Goal: Contribute content: Add original content to the website for others to see

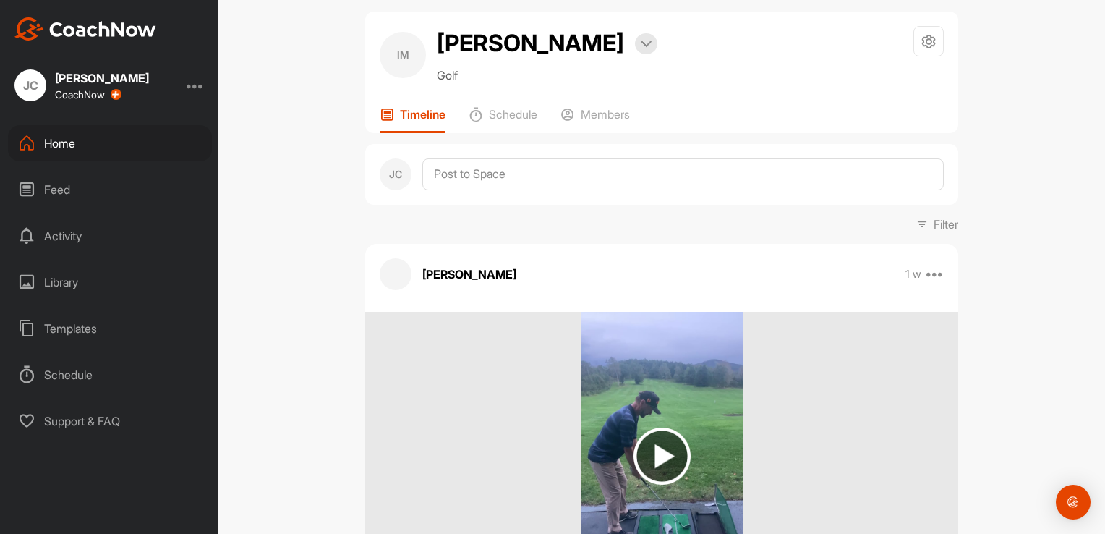
scroll to position [17, 0]
click at [64, 149] on div "Home" at bounding box center [110, 143] width 204 height 36
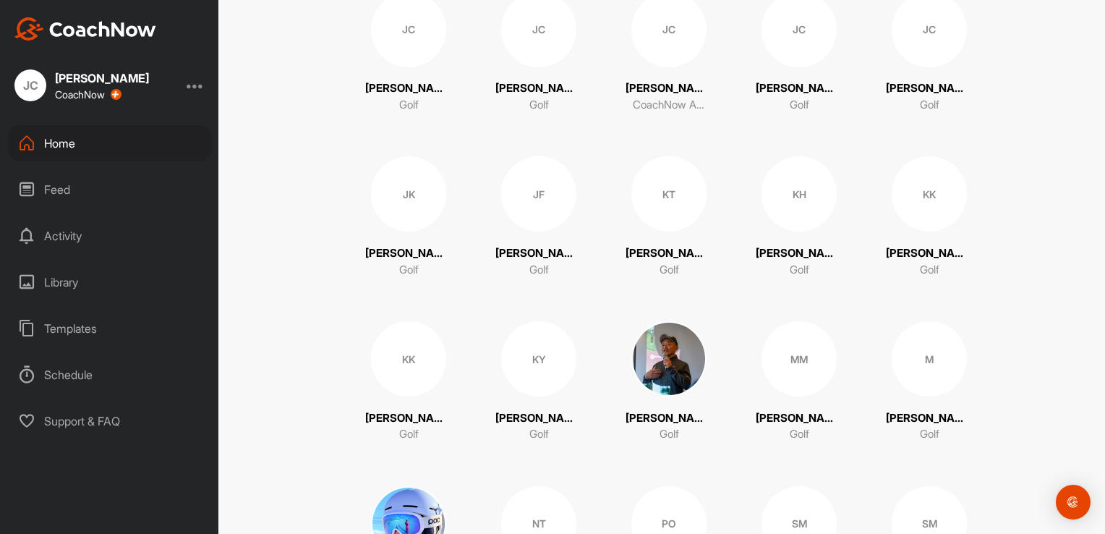
scroll to position [521, 0]
click at [534, 341] on div "KY" at bounding box center [538, 358] width 75 height 75
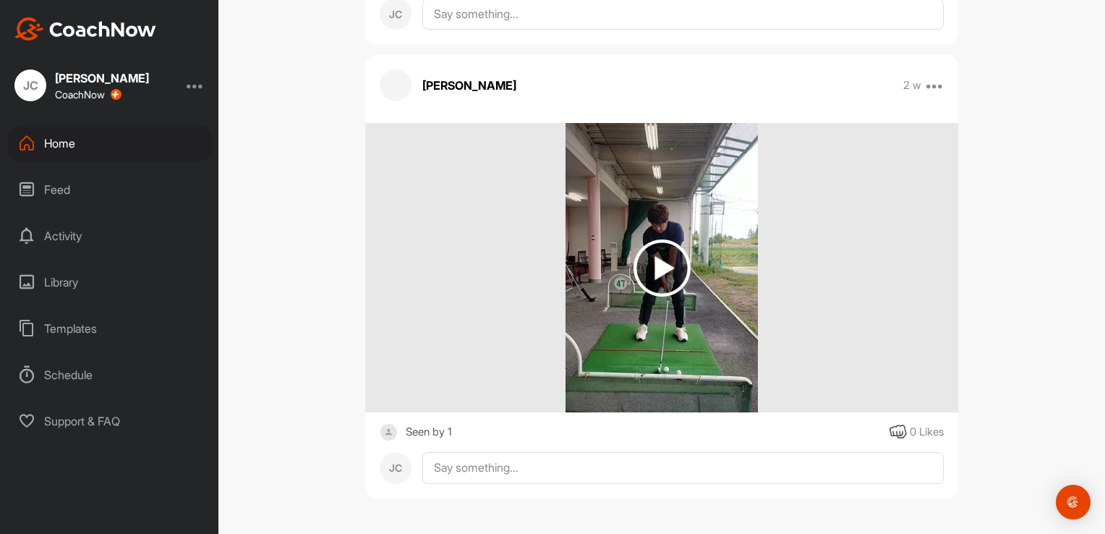
scroll to position [1345, 0]
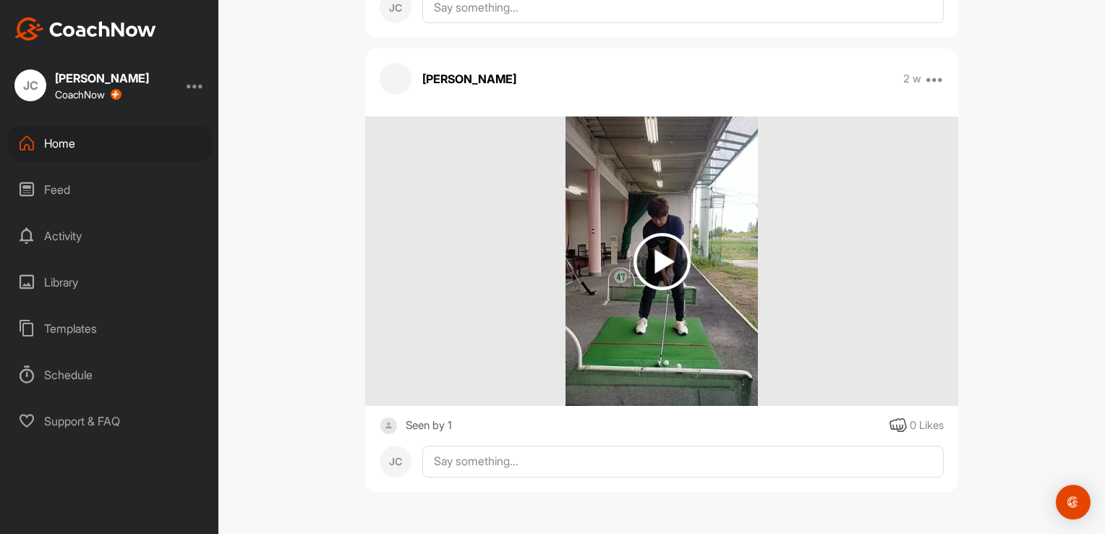
click at [98, 147] on div "Home" at bounding box center [110, 143] width 204 height 36
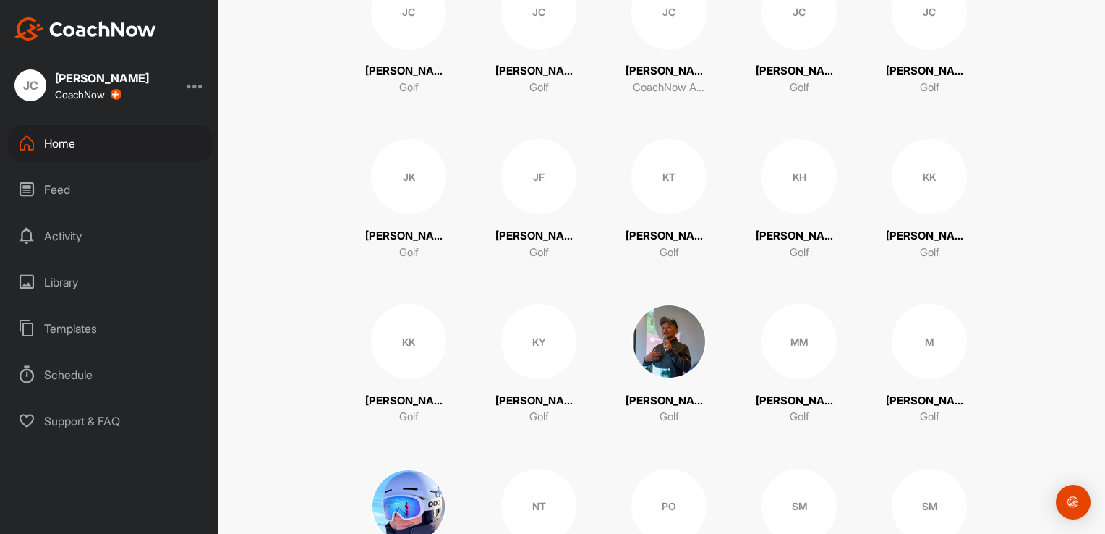
scroll to position [555, 0]
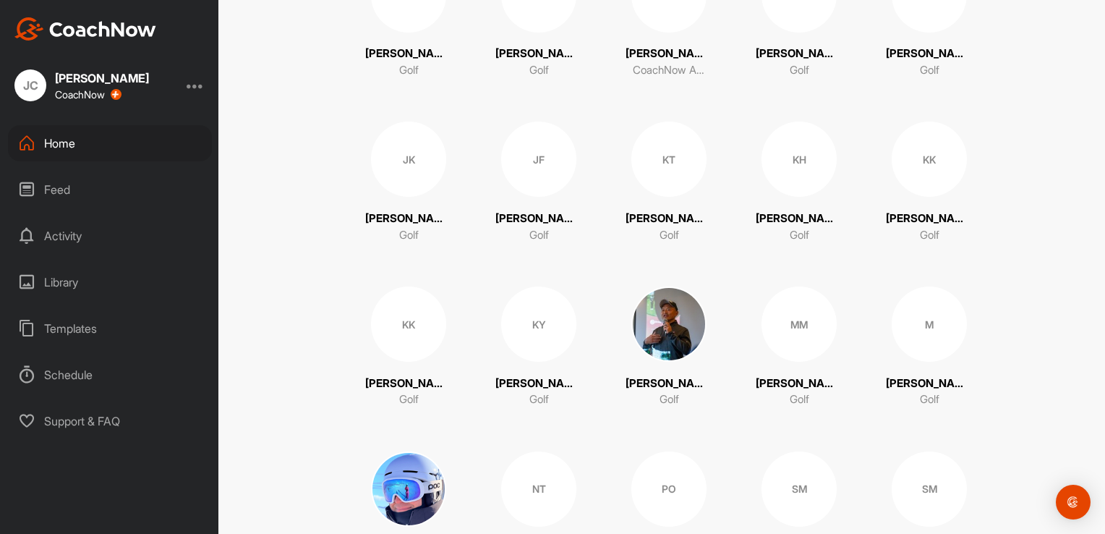
click at [530, 335] on div "KY" at bounding box center [538, 323] width 75 height 75
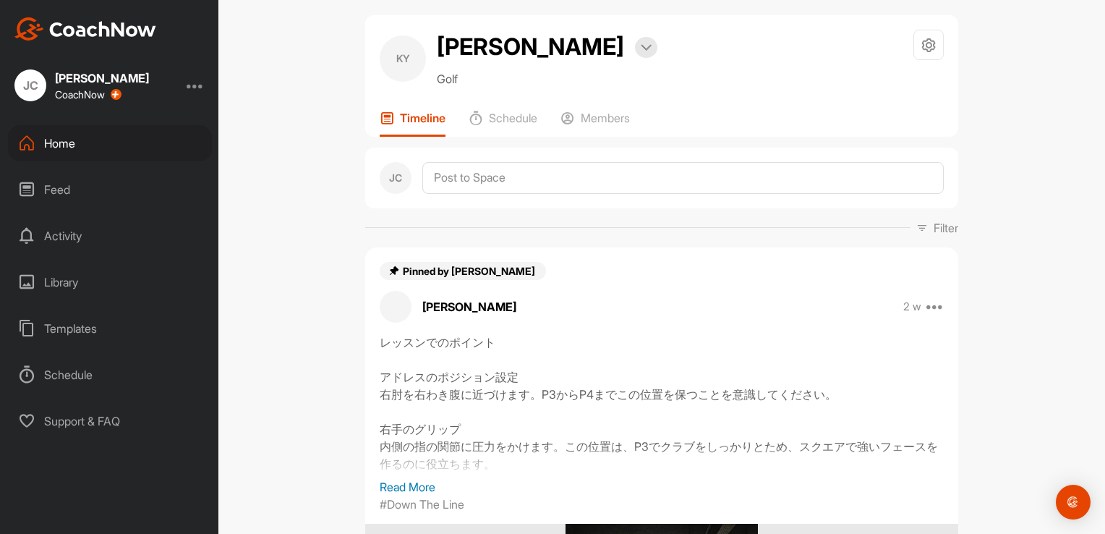
scroll to position [14, 0]
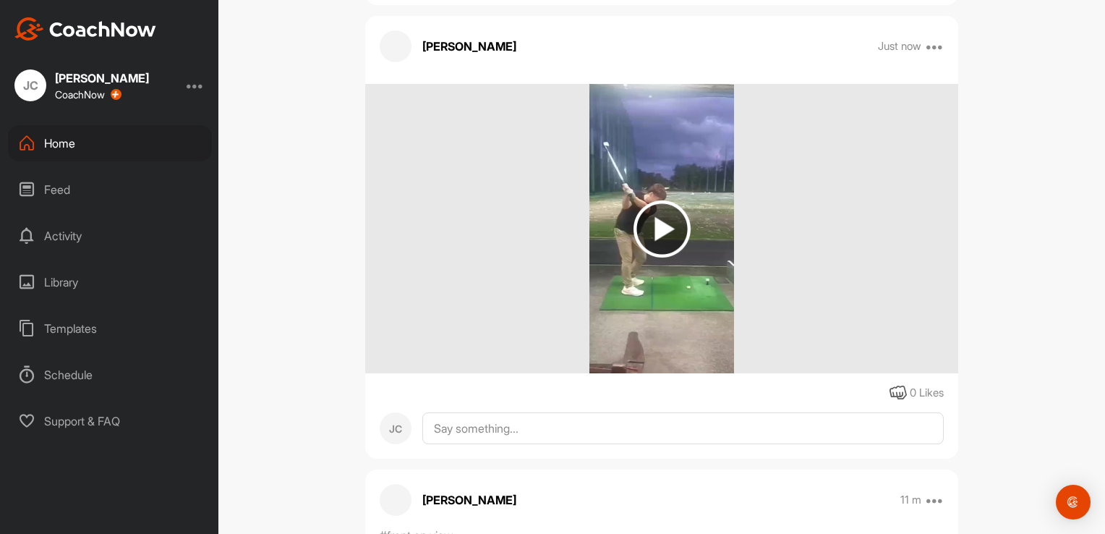
scroll to position [921, 0]
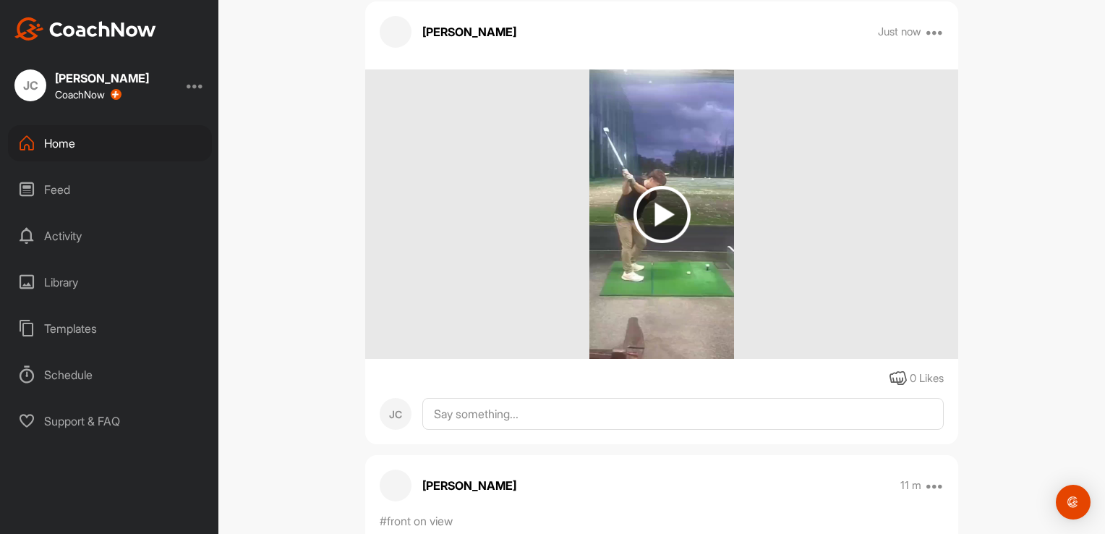
click at [655, 216] on img at bounding box center [661, 214] width 57 height 57
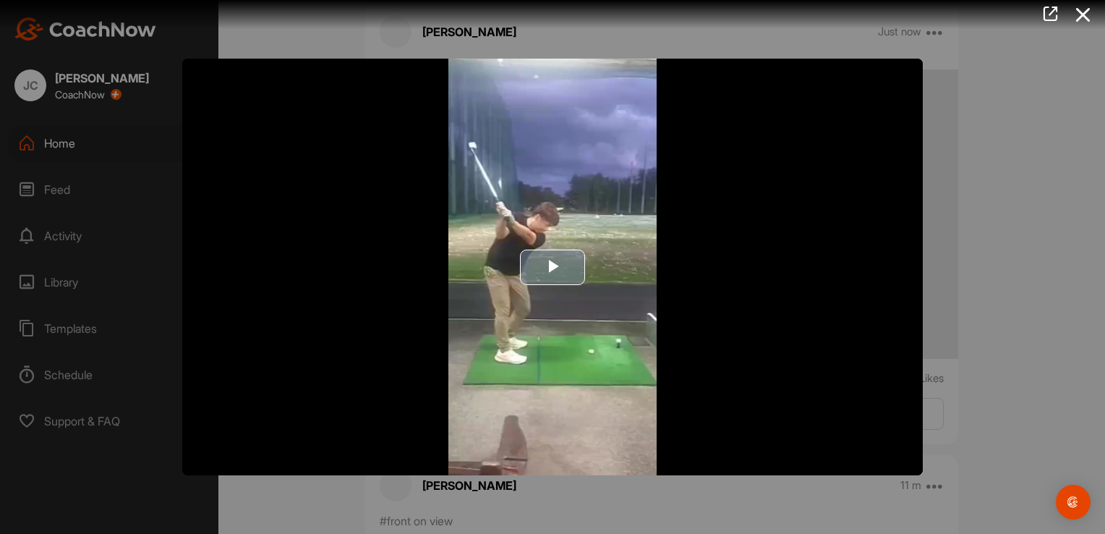
click at [552, 267] on span "Video Player" at bounding box center [552, 267] width 0 height 0
click at [547, 267] on video "Video Player" at bounding box center [552, 267] width 740 height 416
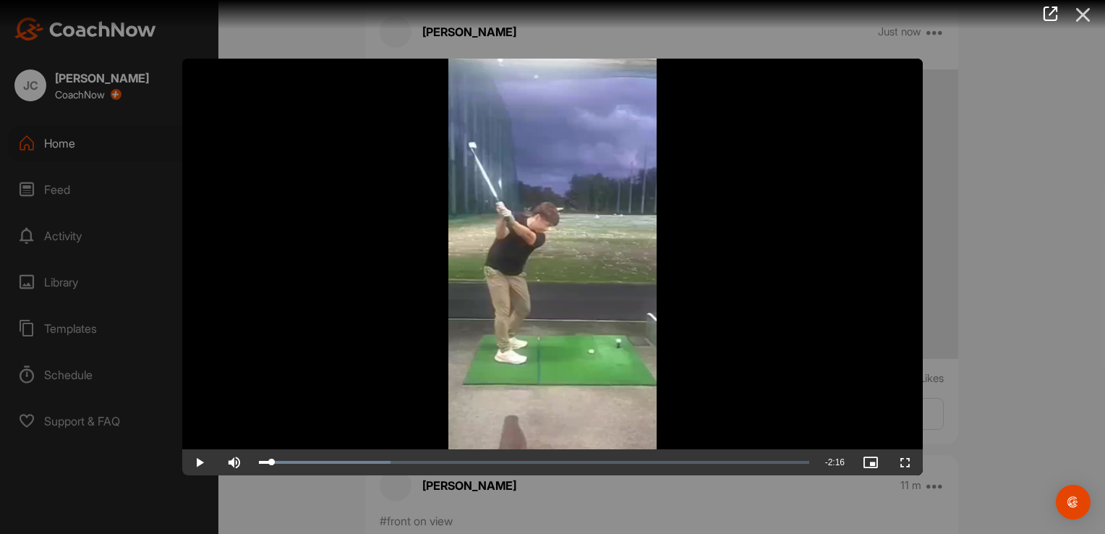
click at [1082, 19] on icon at bounding box center [1083, 14] width 33 height 27
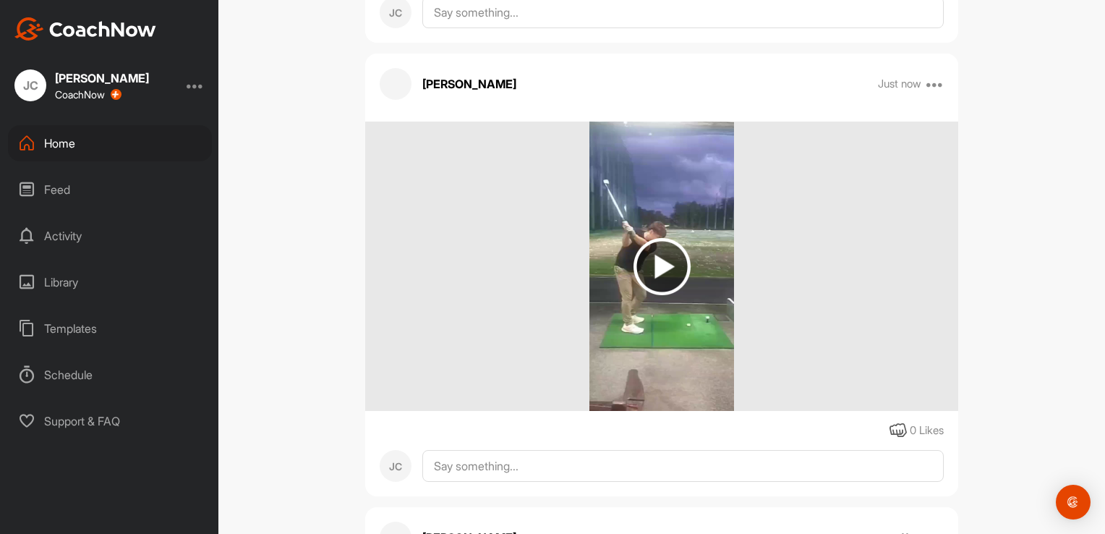
scroll to position [844, 0]
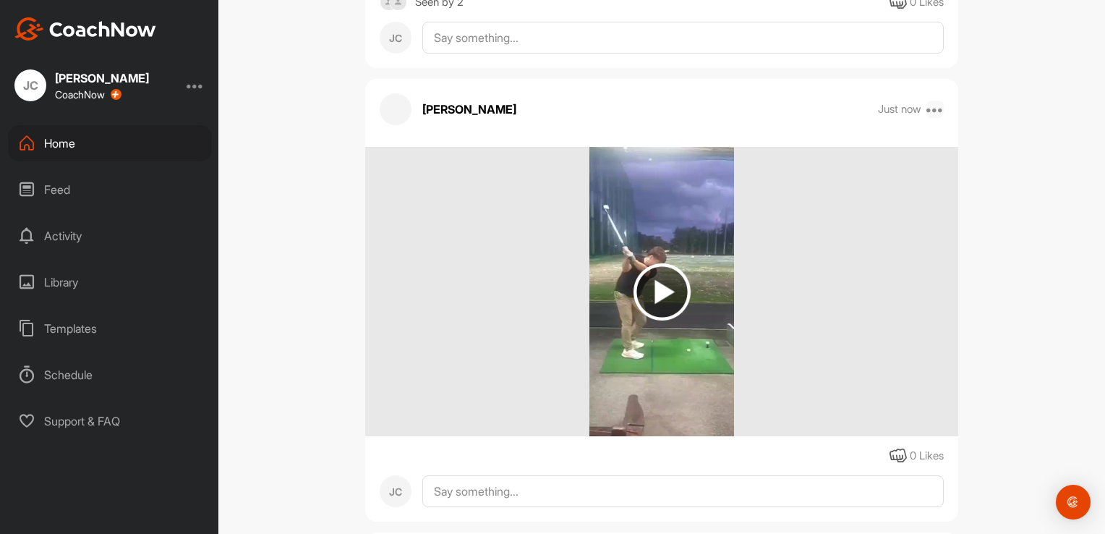
click at [931, 108] on icon at bounding box center [934, 109] width 17 height 17
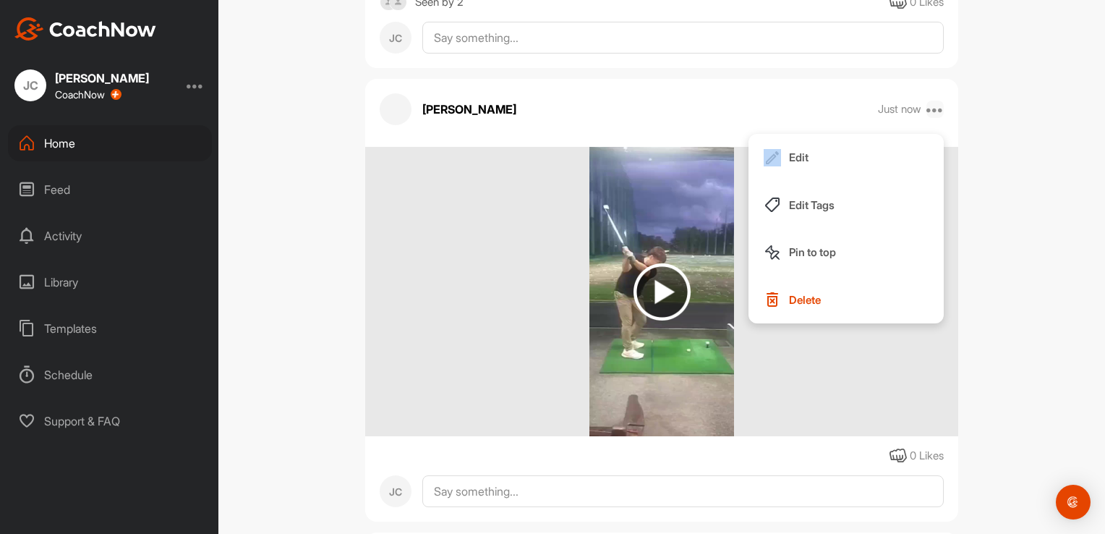
click at [931, 108] on icon at bounding box center [934, 109] width 17 height 17
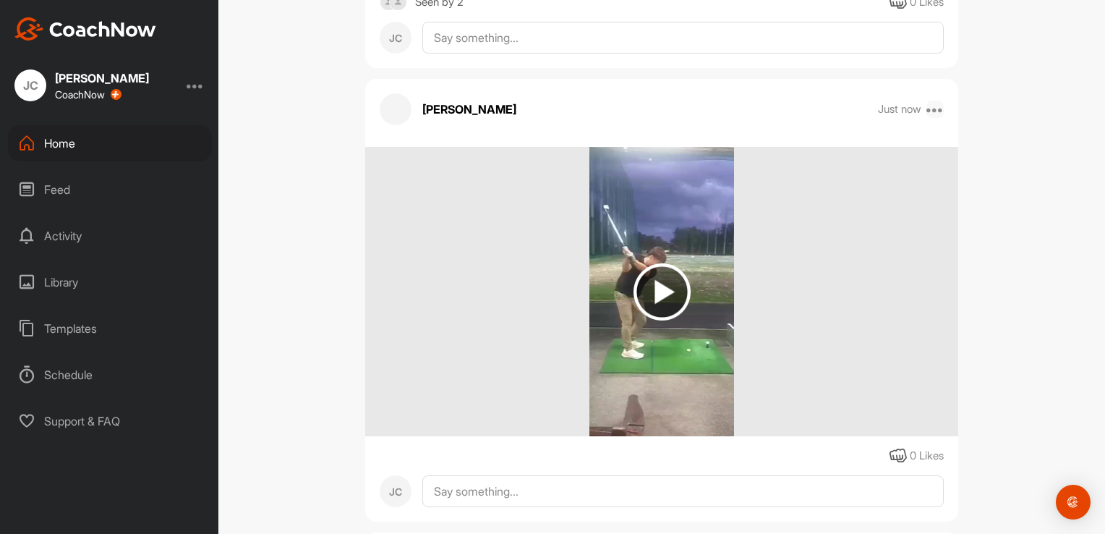
click at [931, 108] on icon at bounding box center [934, 109] width 17 height 17
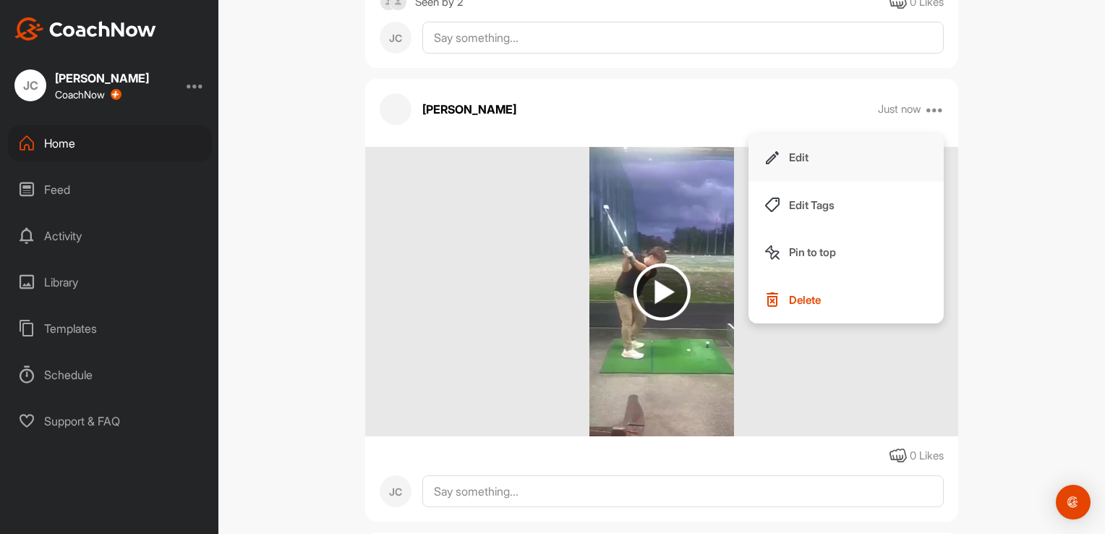
click at [827, 161] on button "Edit" at bounding box center [845, 158] width 195 height 48
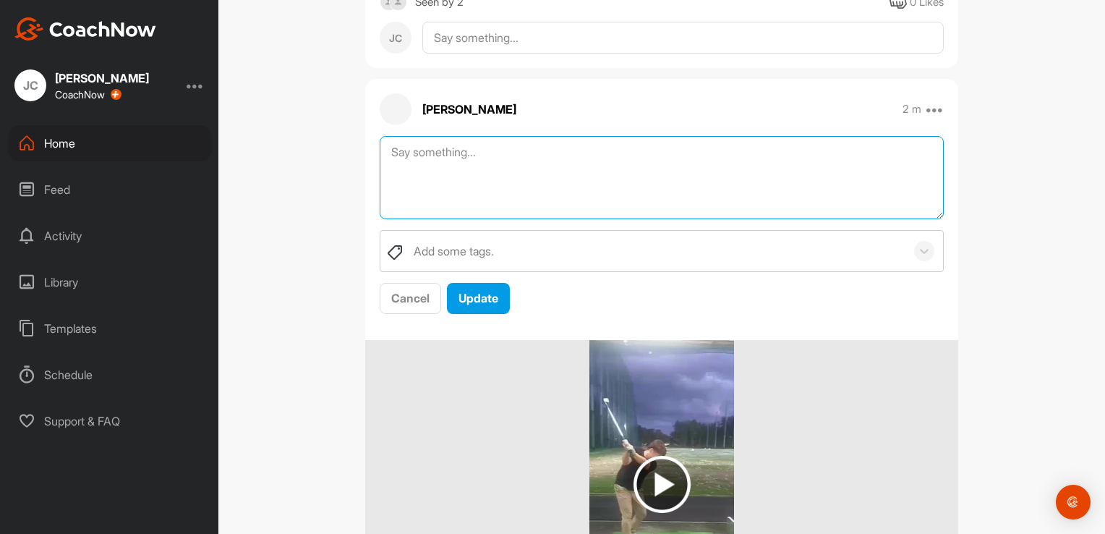
click at [499, 169] on textarea at bounding box center [662, 177] width 564 height 83
paste textarea "レッスンの説明"
type textarea "レッスンの説明"
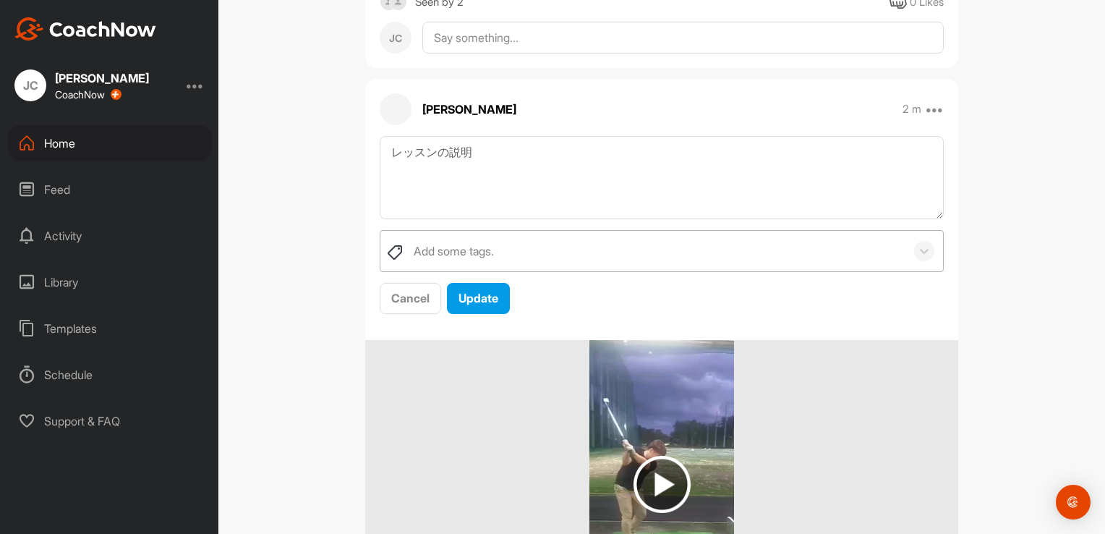
click at [477, 242] on div "Add some tags." at bounding box center [454, 250] width 80 height 17
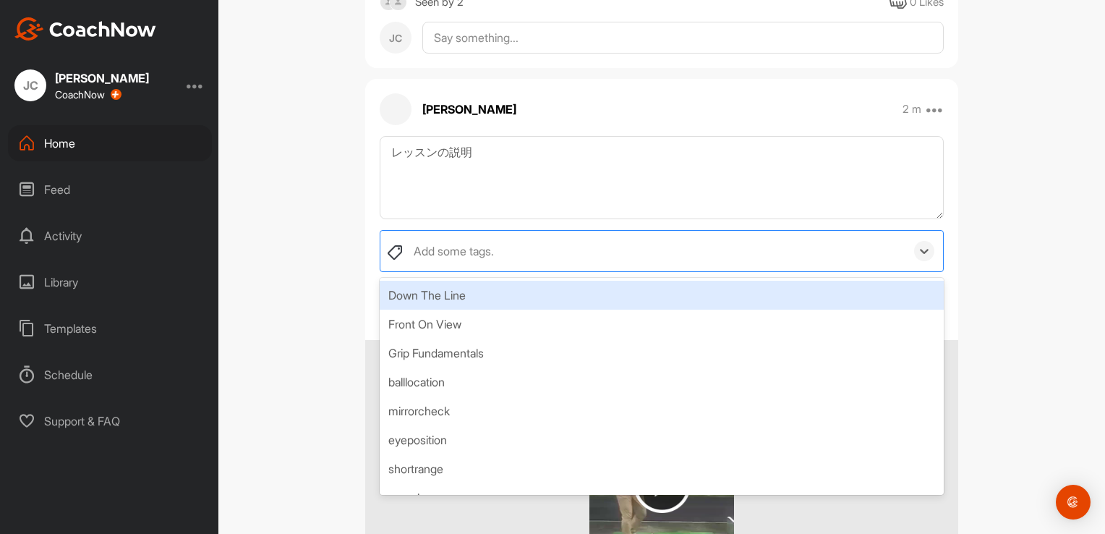
click at [454, 296] on div "Down The Line" at bounding box center [662, 295] width 564 height 29
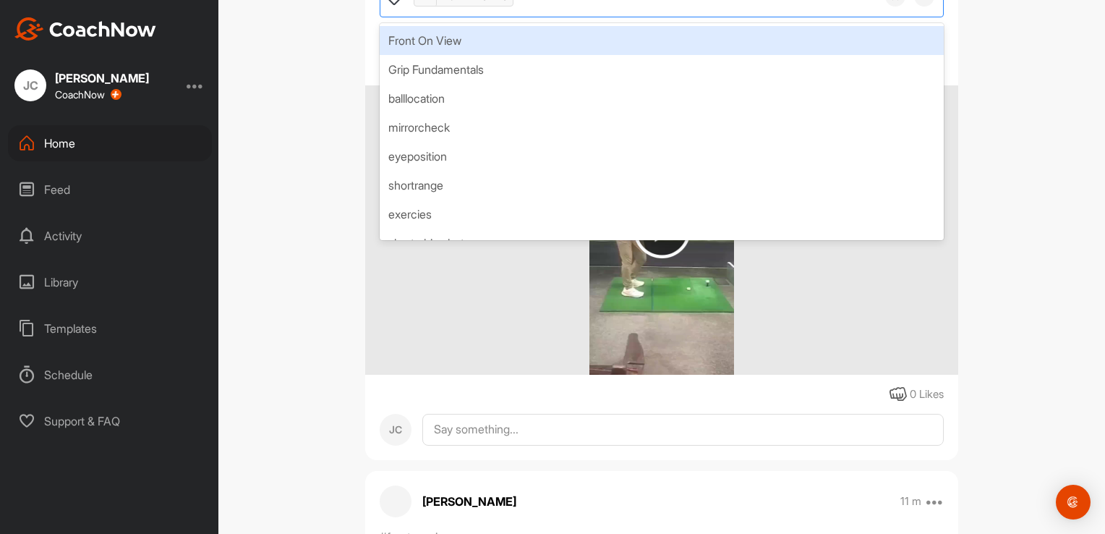
scroll to position [1109, 0]
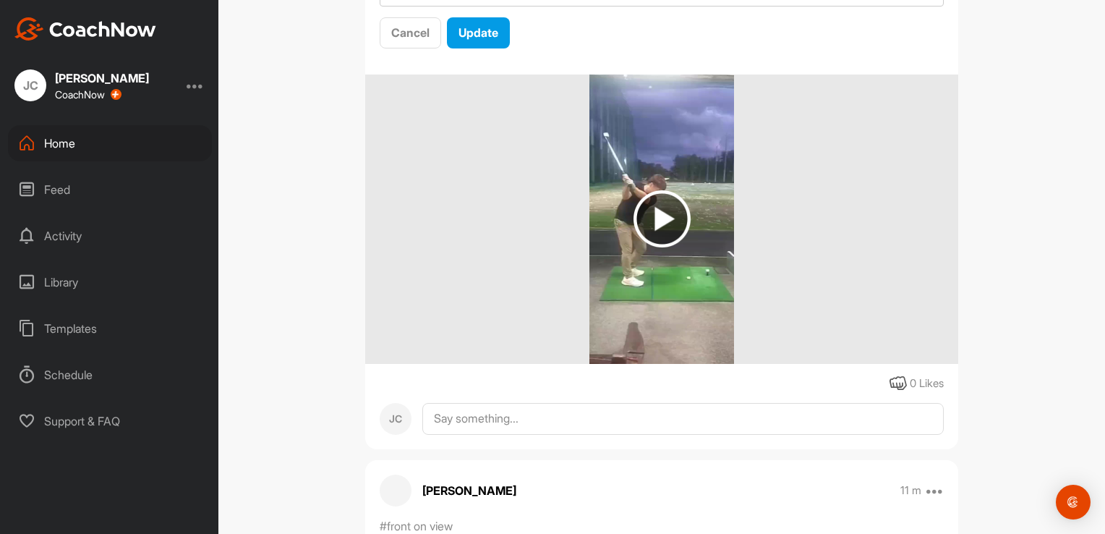
click at [939, 325] on div at bounding box center [661, 218] width 593 height 289
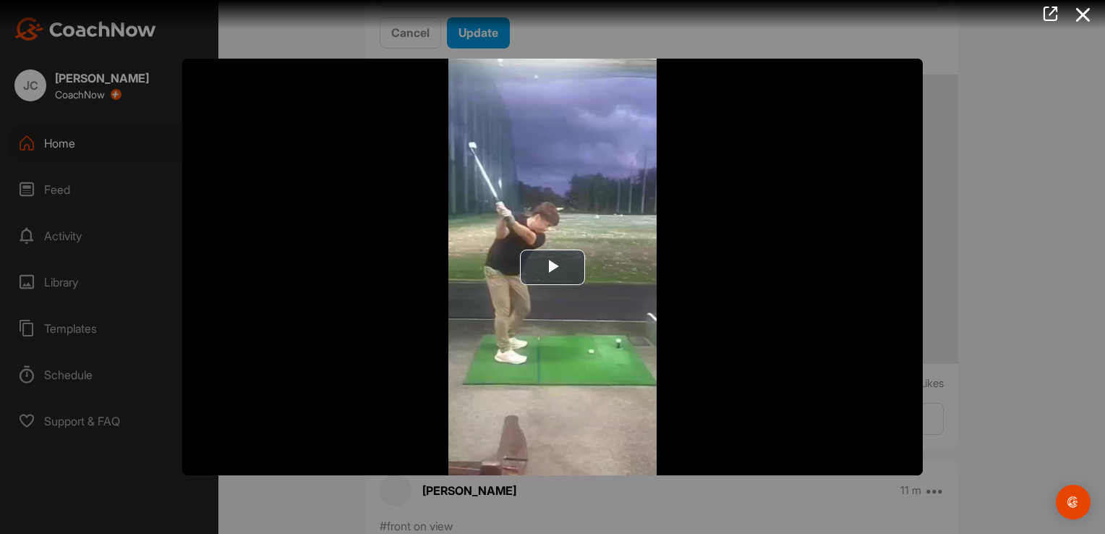
click at [1011, 59] on div at bounding box center [552, 267] width 1105 height 534
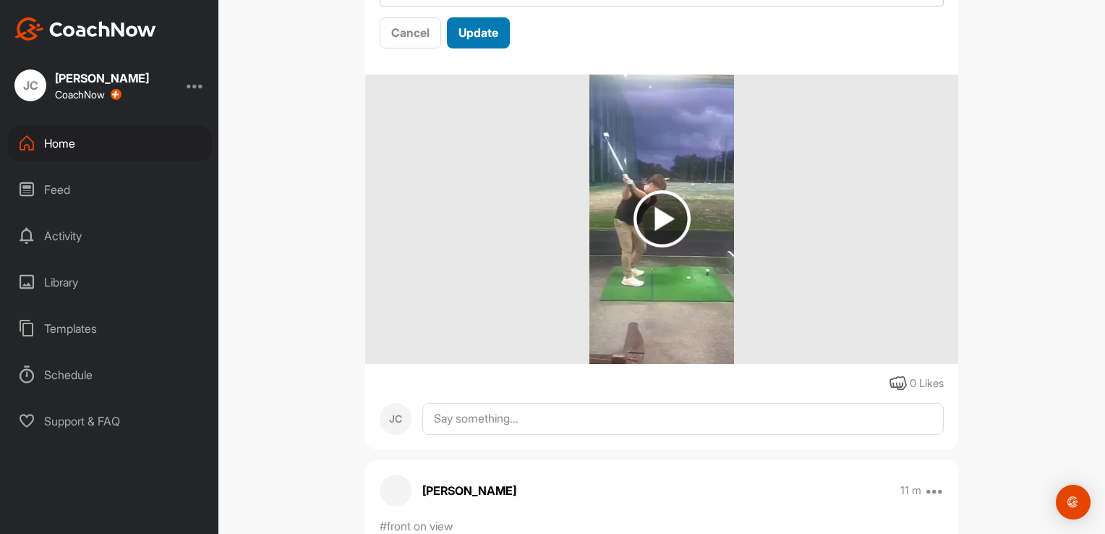
click at [492, 39] on div "Update" at bounding box center [478, 32] width 40 height 17
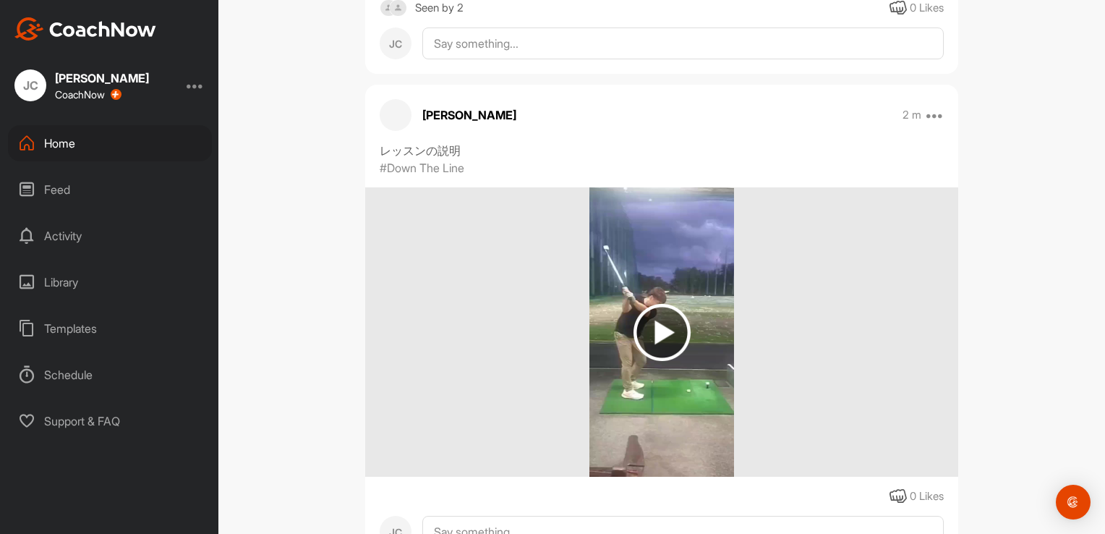
scroll to position [778, 0]
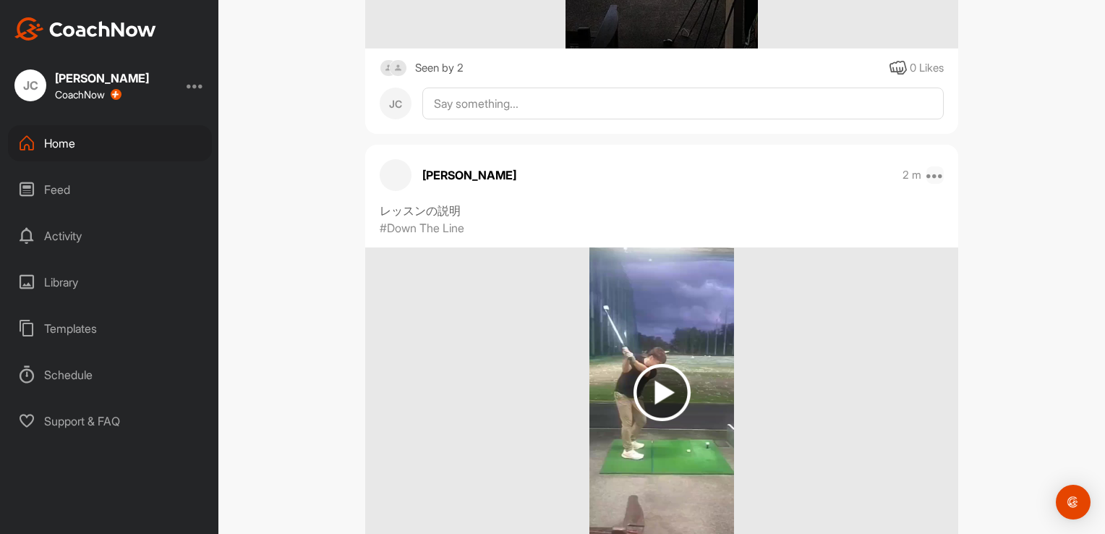
click at [934, 167] on icon at bounding box center [934, 174] width 17 height 17
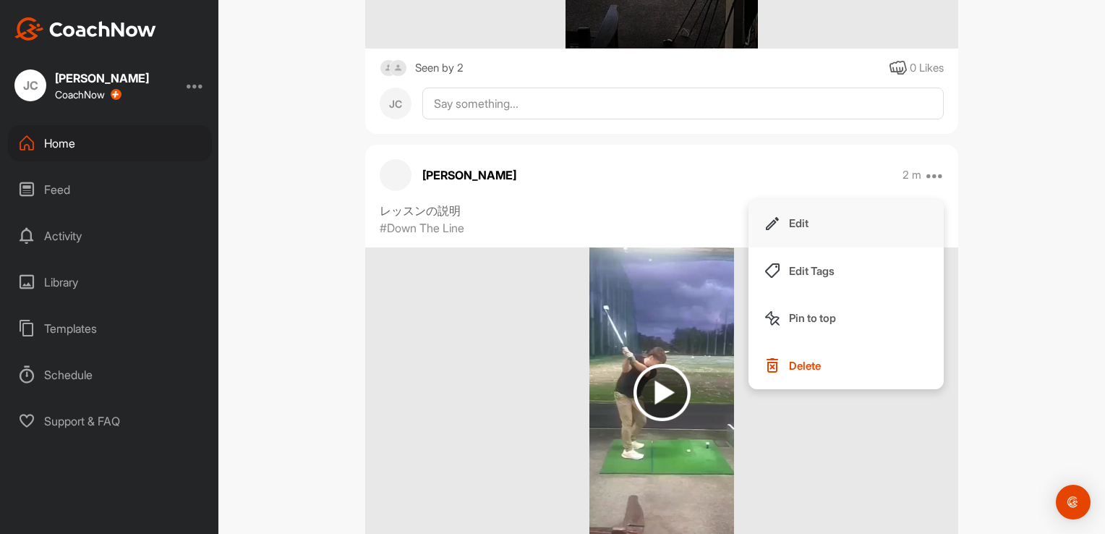
click at [813, 227] on button "Edit" at bounding box center [845, 224] width 195 height 48
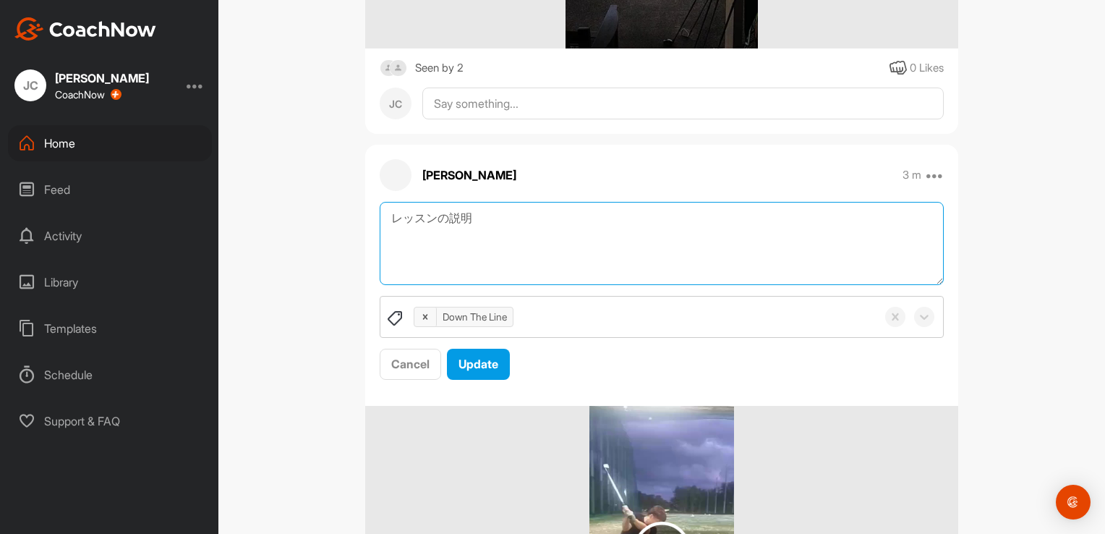
click at [495, 221] on textarea "レッスンの説明" at bounding box center [662, 243] width 564 height 83
paste textarea "ビデオを再生してください"
type textarea "レッスンの説明 ビデオを再生してください"
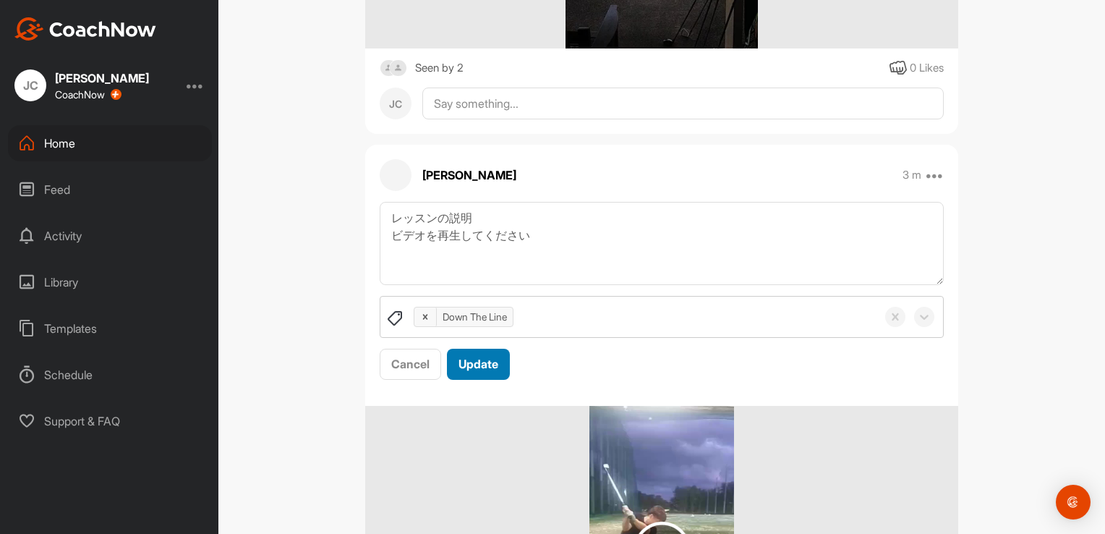
click at [469, 357] on span "Update" at bounding box center [478, 363] width 40 height 14
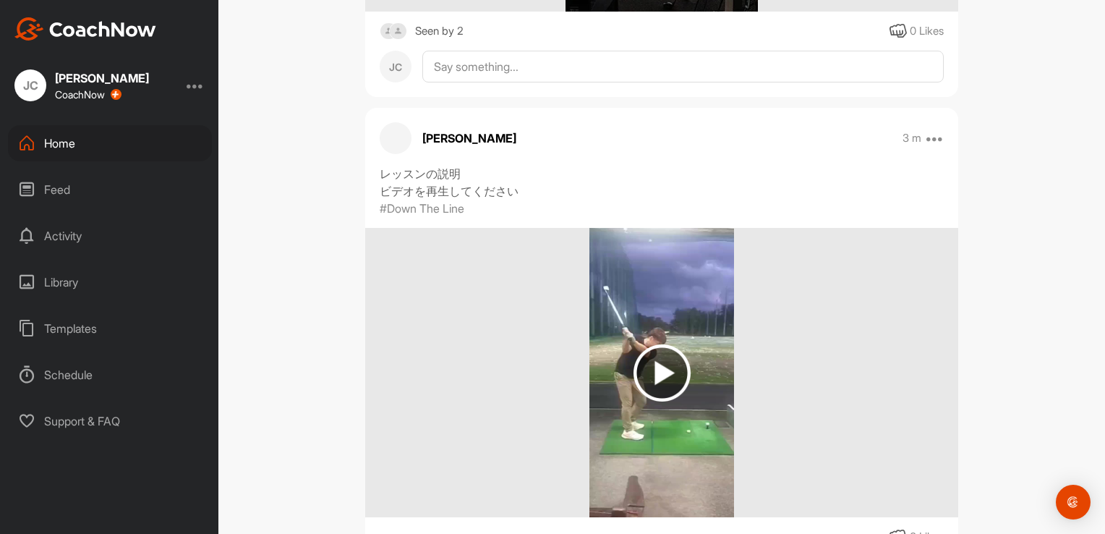
scroll to position [816, 0]
